Goal: Information Seeking & Learning: Learn about a topic

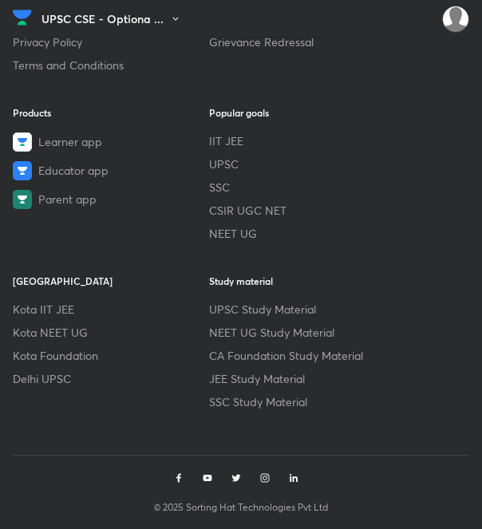
scroll to position [1214, 0]
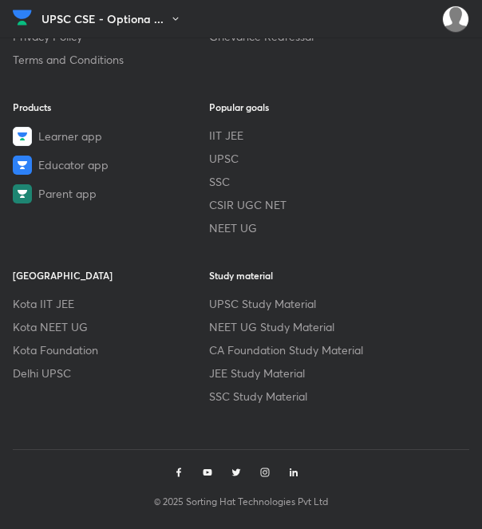
click at [30, 21] on img at bounding box center [22, 18] width 19 height 24
click at [23, 7] on img at bounding box center [22, 18] width 19 height 24
